Goal: Task Accomplishment & Management: Manage account settings

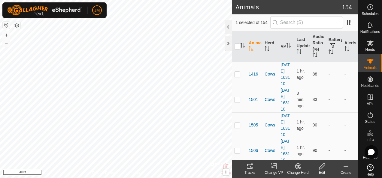
click at [252, 168] on icon at bounding box center [249, 166] width 5 height 5
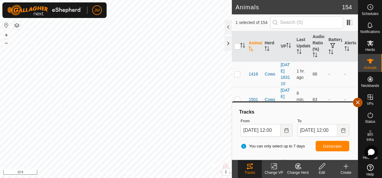
click at [360, 103] on button "button" at bounding box center [358, 103] width 10 height 10
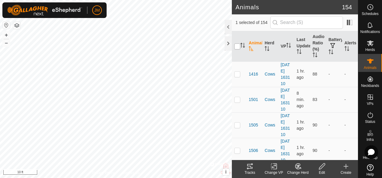
click at [239, 44] on input "checkbox" at bounding box center [237, 47] width 6 height 6
checkbox input "true"
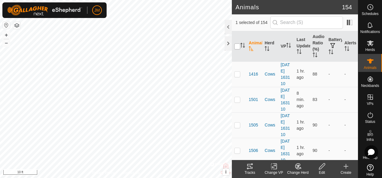
checkbox input "true"
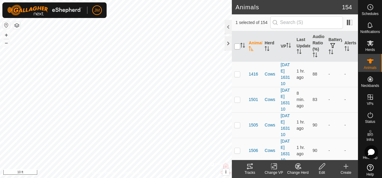
checkbox input "true"
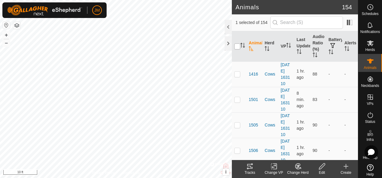
checkbox input "true"
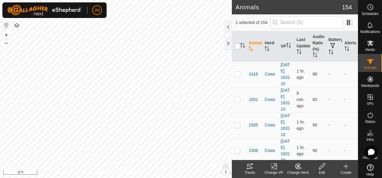
checkbox input "true"
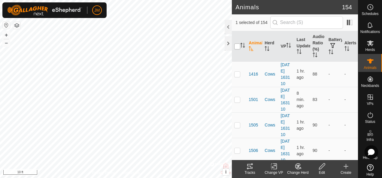
checkbox input "true"
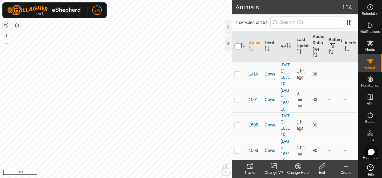
checkbox input "true"
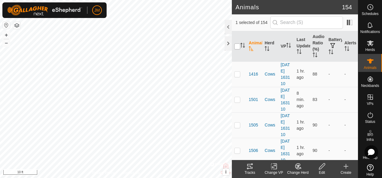
checkbox input "true"
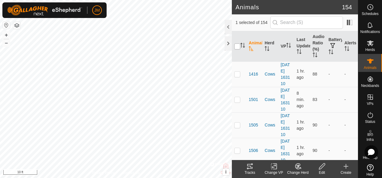
checkbox input "true"
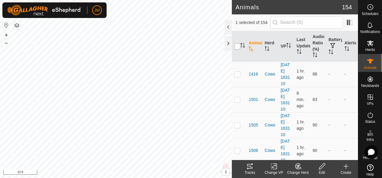
checkbox input "true"
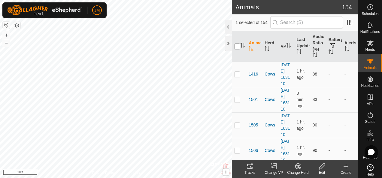
checkbox input "true"
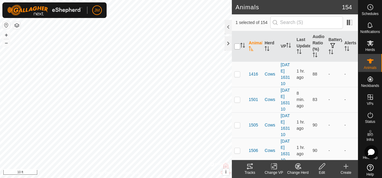
checkbox input "true"
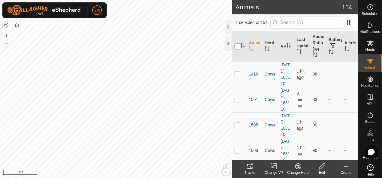
checkbox input "true"
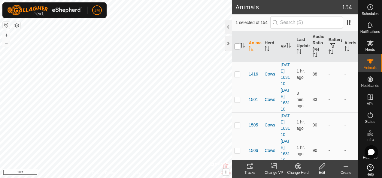
checkbox input "true"
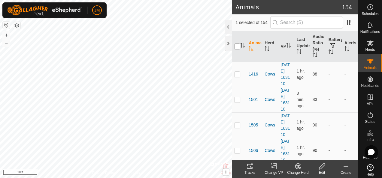
checkbox input "true"
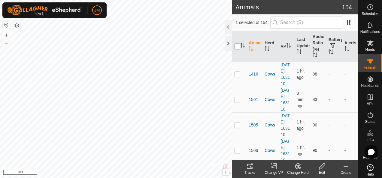
checkbox input "true"
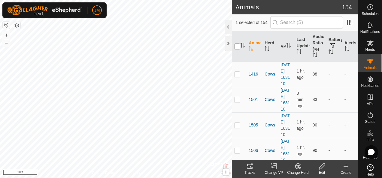
checkbox input "true"
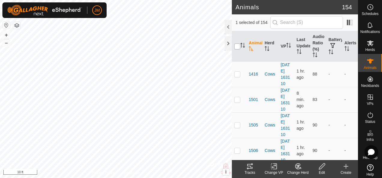
checkbox input "true"
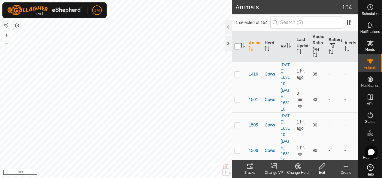
checkbox input "true"
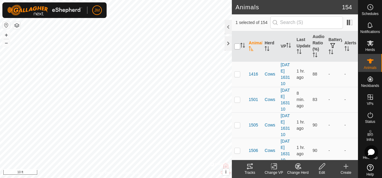
checkbox input "true"
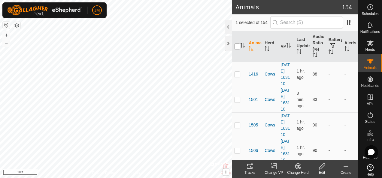
checkbox input "true"
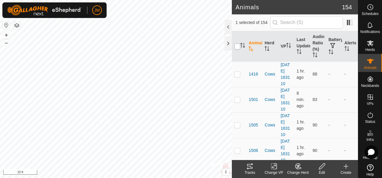
checkbox input "true"
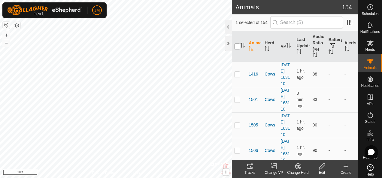
checkbox input "true"
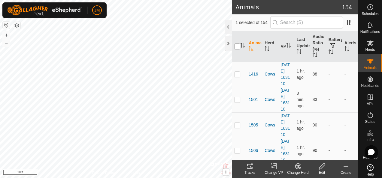
checkbox input "true"
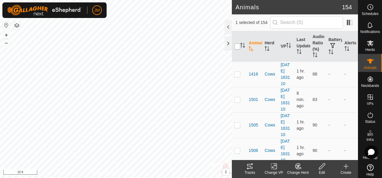
checkbox input "true"
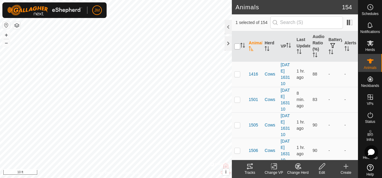
checkbox input "true"
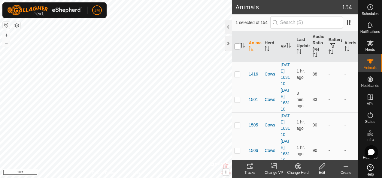
checkbox input "true"
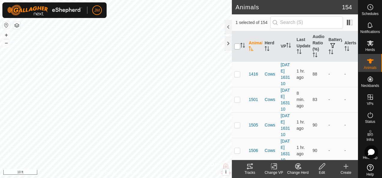
checkbox input "true"
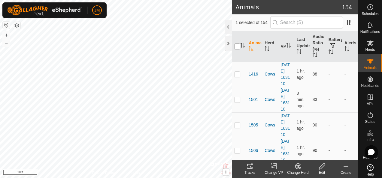
checkbox input "true"
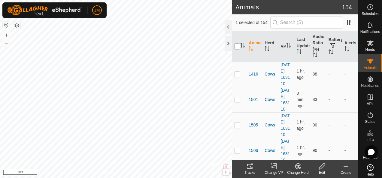
checkbox input "true"
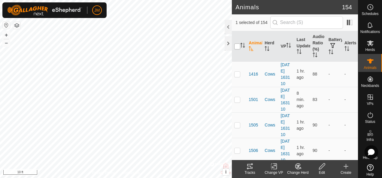
checkbox input "true"
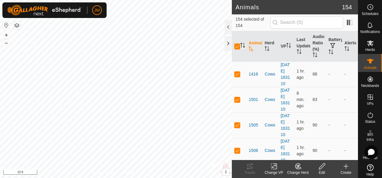
click at [241, 47] on icon "Activate to sort" at bounding box center [242, 45] width 5 height 5
click at [240, 47] on input "checkbox" at bounding box center [237, 47] width 6 height 6
checkbox input "false"
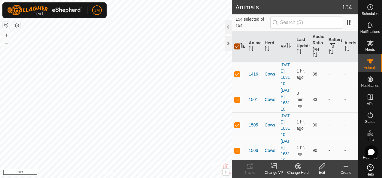
checkbox input "false"
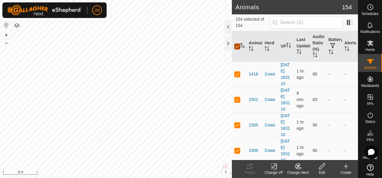
checkbox input "false"
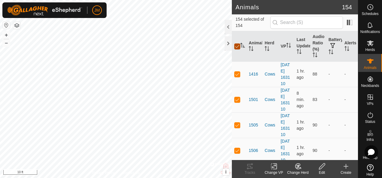
checkbox input "false"
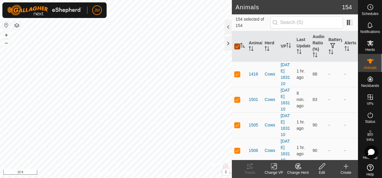
checkbox input "false"
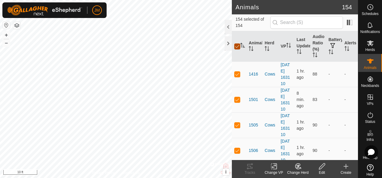
checkbox input "false"
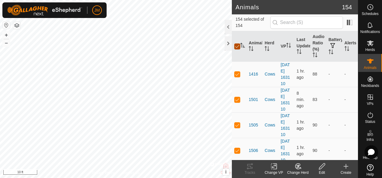
checkbox input "false"
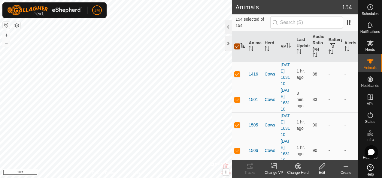
checkbox input "false"
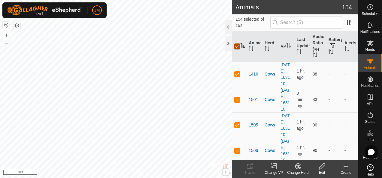
checkbox input "false"
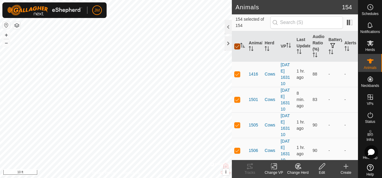
checkbox input "false"
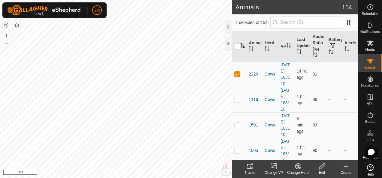
click at [297, 48] on th "Last Updated" at bounding box center [302, 46] width 16 height 31
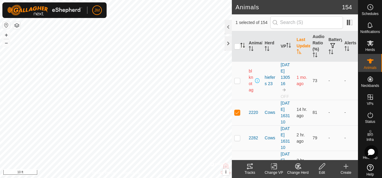
scroll to position [60, 0]
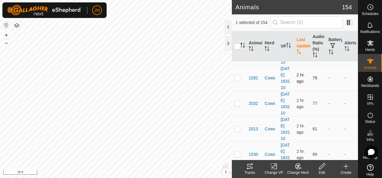
click at [239, 81] on p-checkbox at bounding box center [237, 78] width 6 height 5
click at [236, 106] on p-checkbox at bounding box center [237, 103] width 6 height 5
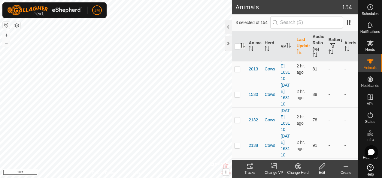
click at [237, 72] on p-checkbox at bounding box center [237, 69] width 6 height 5
click at [237, 108] on td at bounding box center [239, 95] width 14 height 26
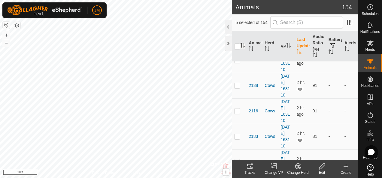
click at [240, 62] on p-tablecheckbox at bounding box center [237, 60] width 6 height 5
click at [238, 88] on p-checkbox at bounding box center [237, 85] width 6 height 5
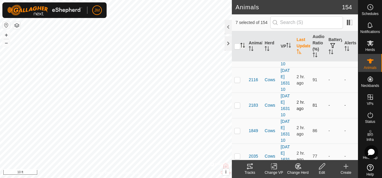
scroll to position [240, 0]
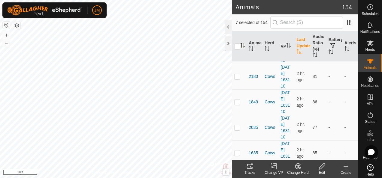
click at [240, 64] on td at bounding box center [239, 51] width 14 height 26
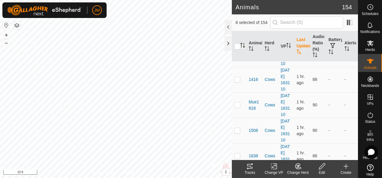
scroll to position [1112, 0]
